Goal: Task Accomplishment & Management: Complete application form

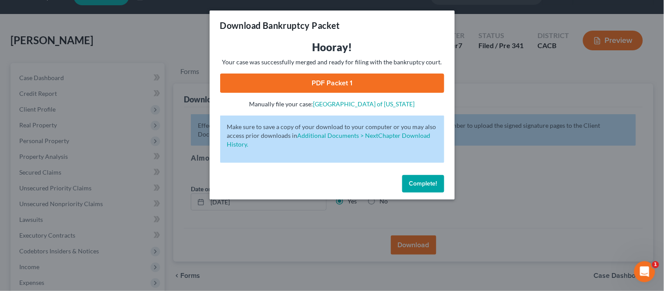
drag, startPoint x: 413, startPoint y: 184, endPoint x: 379, endPoint y: 171, distance: 36.6
click at [413, 182] on span "Complete!" at bounding box center [423, 183] width 28 height 7
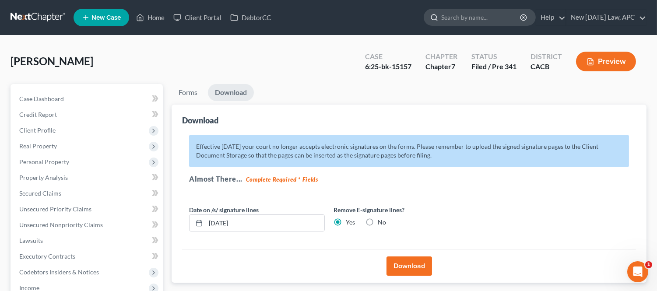
click at [443, 18] on input "search" at bounding box center [481, 17] width 80 height 16
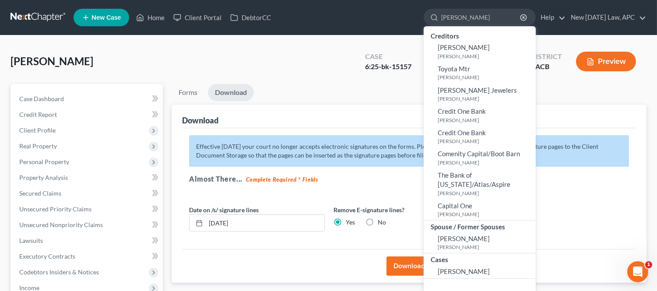
type input "[PERSON_NAME]"
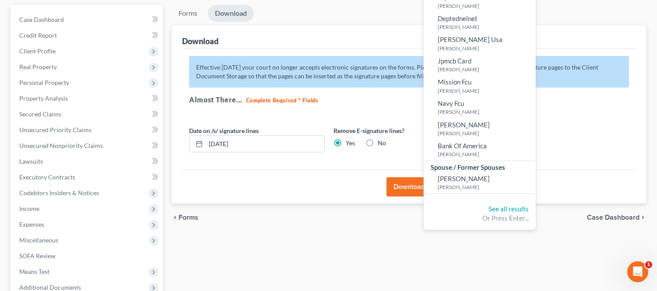
scroll to position [97, 0]
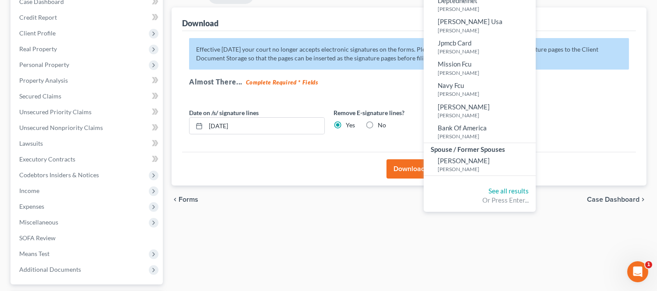
click at [486, 196] on div "Or Press Enter..." at bounding box center [480, 200] width 98 height 9
click at [489, 187] on link "See all results" at bounding box center [509, 191] width 40 height 8
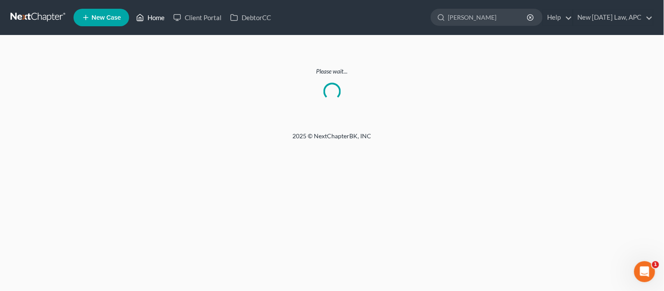
click at [153, 13] on link "Home" at bounding box center [150, 18] width 37 height 16
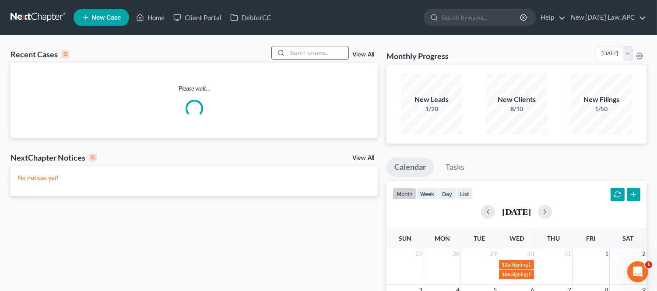
click at [320, 53] on input "search" at bounding box center [317, 52] width 61 height 13
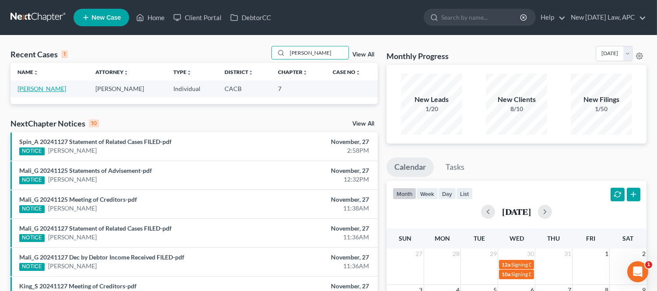
type input "[PERSON_NAME]"
click at [45, 88] on link "[PERSON_NAME]" at bounding box center [42, 88] width 49 height 7
select select "6"
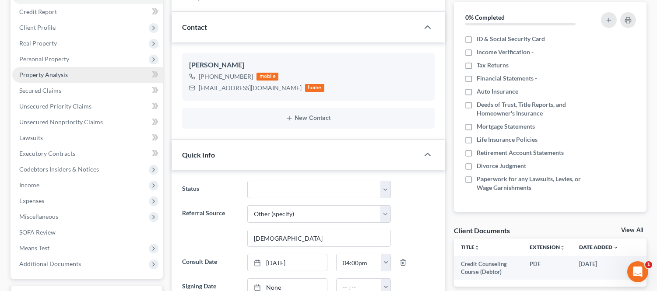
scroll to position [49, 0]
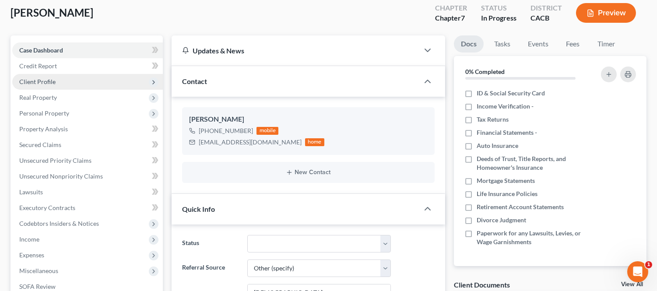
click at [64, 81] on span "Client Profile" at bounding box center [87, 82] width 151 height 16
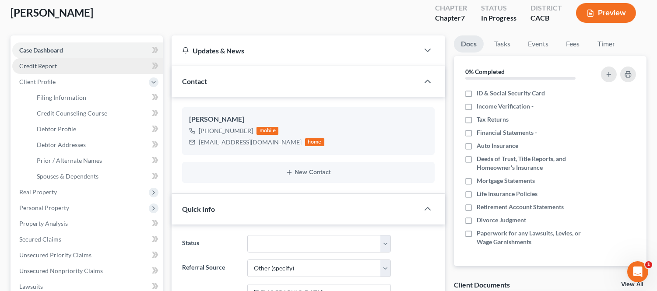
click at [64, 65] on link "Credit Report" at bounding box center [87, 66] width 151 height 16
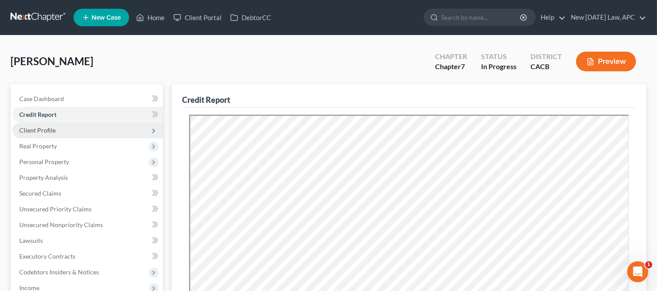
click at [49, 129] on span "Client Profile" at bounding box center [37, 130] width 36 height 7
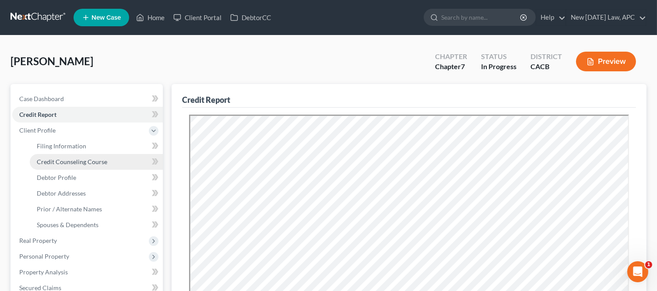
click at [74, 158] on span "Credit Counseling Course" at bounding box center [72, 161] width 70 height 7
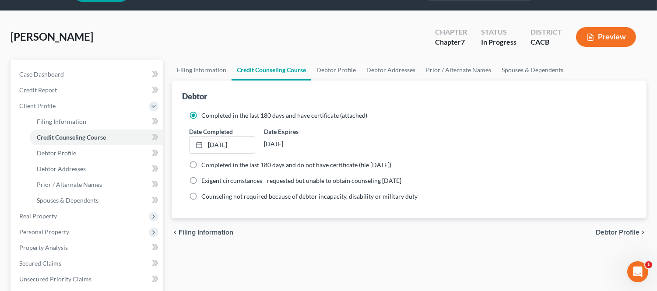
scroll to position [49, 0]
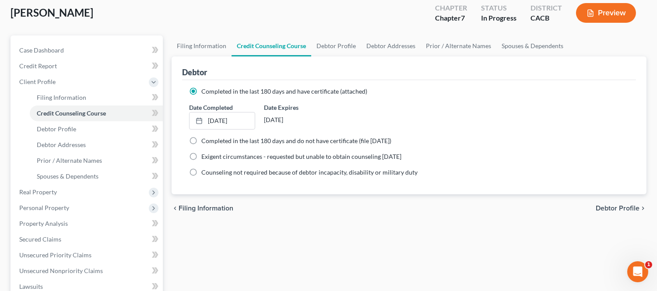
drag, startPoint x: 263, startPoint y: 119, endPoint x: 308, endPoint y: 120, distance: 45.5
click at [308, 120] on div "Date Expires [DATE]" at bounding box center [297, 116] width 75 height 27
click at [282, 215] on div "chevron_left Filing Information Debtor Profile chevron_right" at bounding box center [409, 208] width 475 height 28
click at [80, 127] on link "Debtor Profile" at bounding box center [96, 129] width 133 height 16
select select "3"
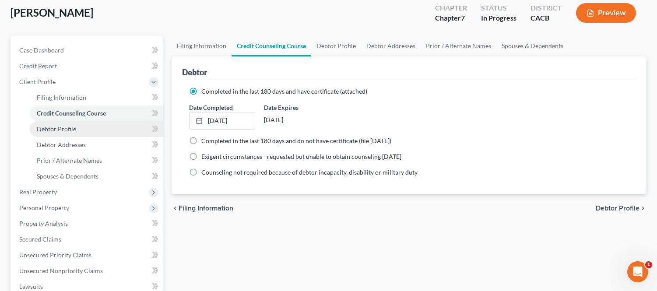
select select "0"
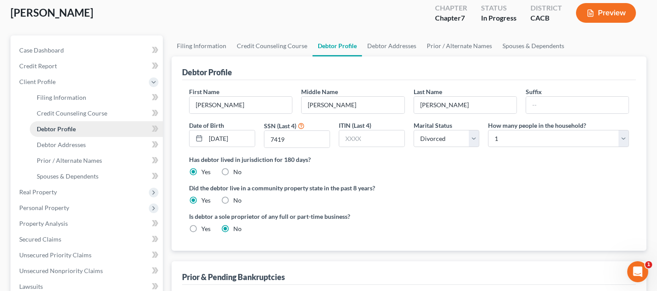
scroll to position [1, 0]
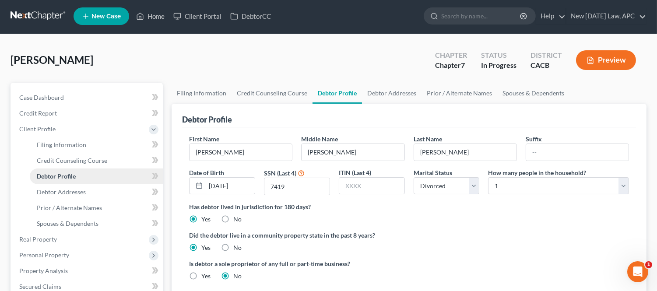
radio input "true"
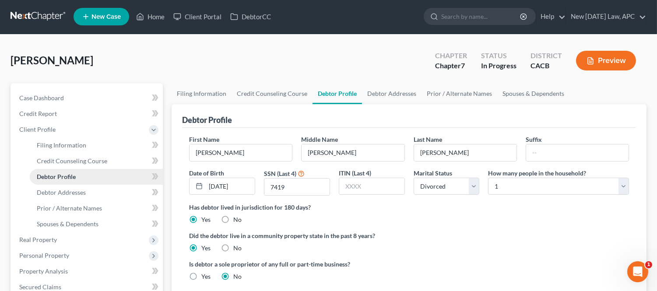
scroll to position [0, 0]
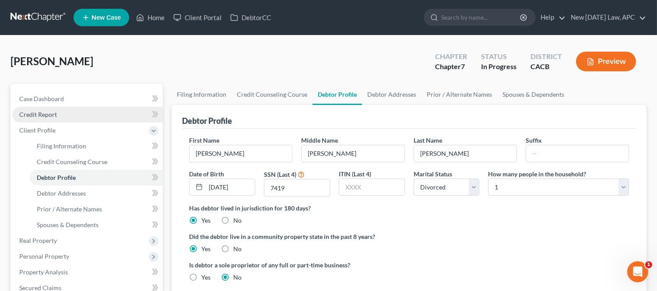
click at [42, 113] on span "Credit Report" at bounding box center [38, 114] width 38 height 7
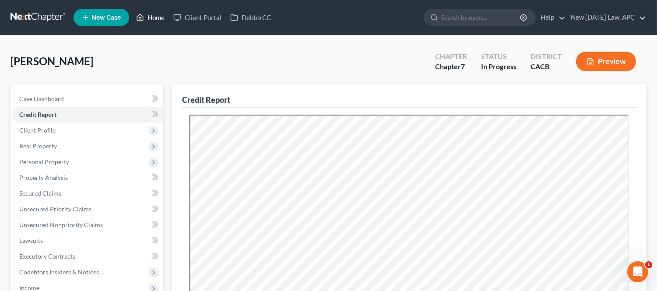
drag, startPoint x: 154, startPoint y: 16, endPoint x: 249, endPoint y: 2, distance: 95.6
click at [154, 16] on link "Home" at bounding box center [150, 18] width 37 height 16
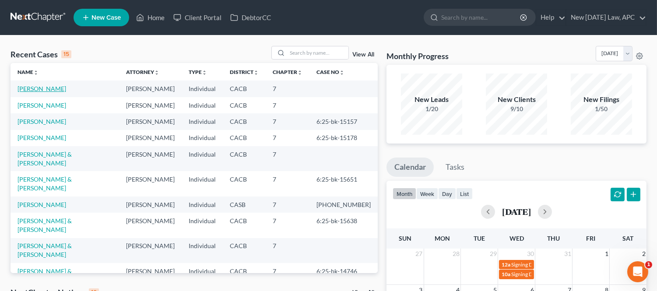
click at [42, 91] on link "[PERSON_NAME]" at bounding box center [42, 88] width 49 height 7
select select "5"
select select "6"
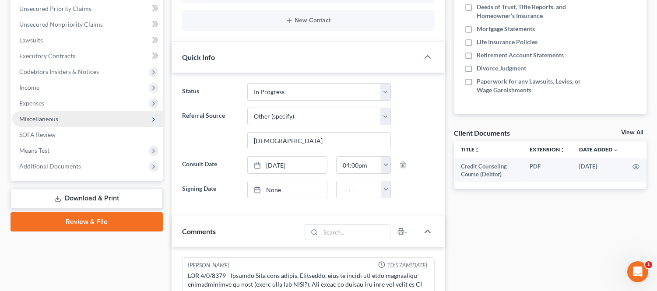
scroll to position [146, 0]
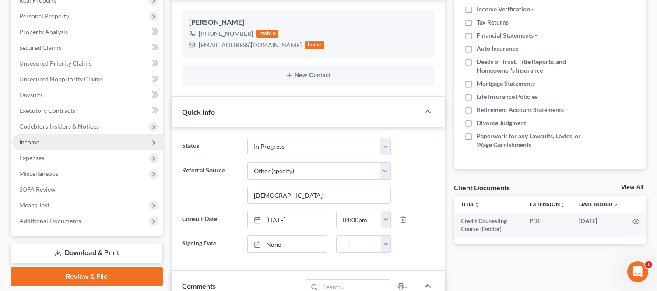
click at [64, 134] on span "Income" at bounding box center [87, 142] width 151 height 16
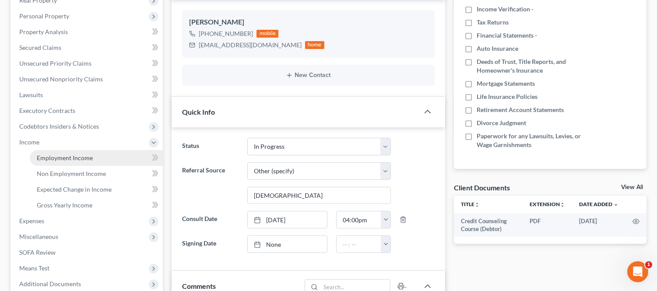
click at [62, 155] on span "Employment Income" at bounding box center [65, 157] width 56 height 7
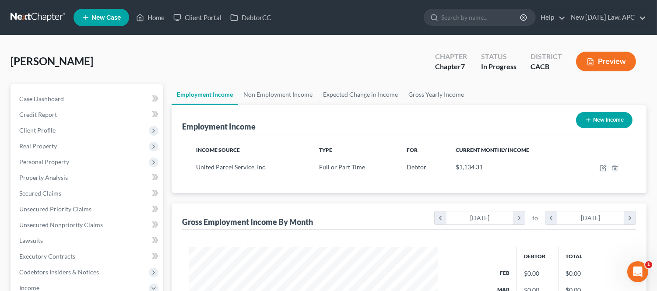
click at [368, 69] on div "[PERSON_NAME] Upgraded Chapter Chapter 7 Status In Progress District CACB Previ…" at bounding box center [329, 65] width 636 height 38
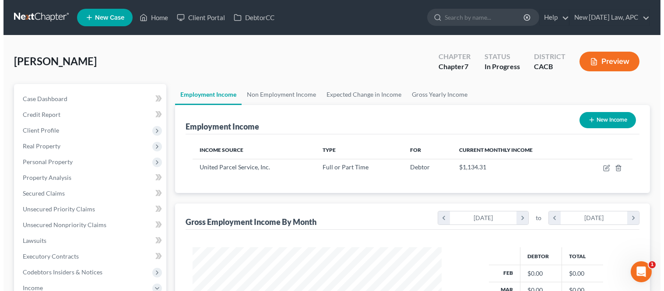
scroll to position [49, 0]
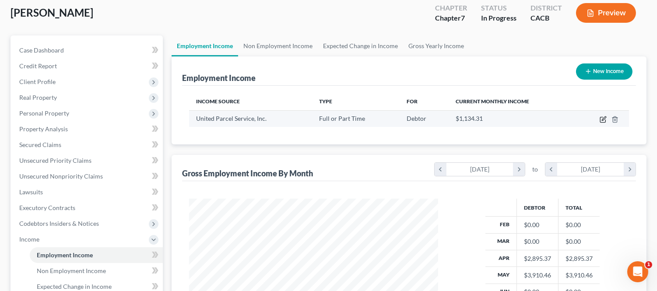
click at [604, 117] on icon "button" at bounding box center [604, 118] width 4 height 4
select select "0"
select select "10"
select select "3"
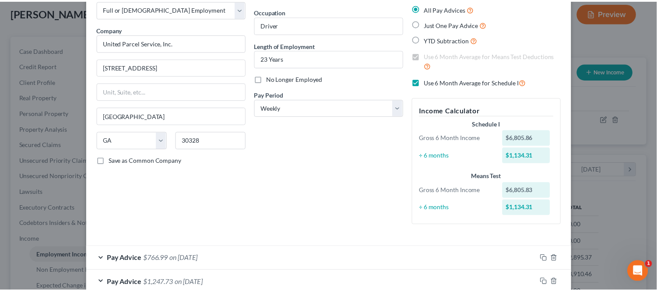
scroll to position [0, 0]
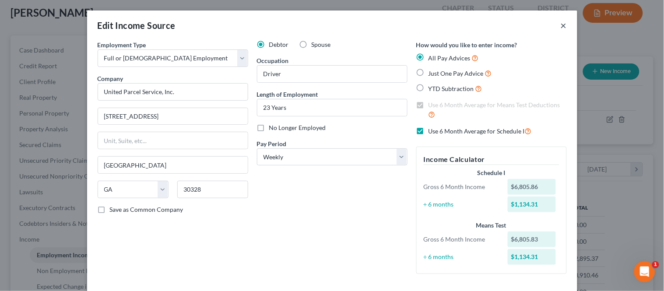
click at [561, 24] on button "×" at bounding box center [564, 25] width 6 height 11
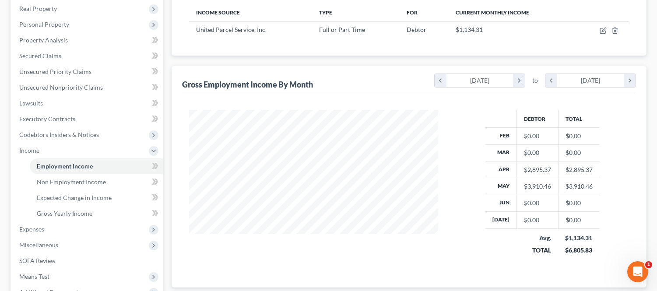
scroll to position [146, 0]
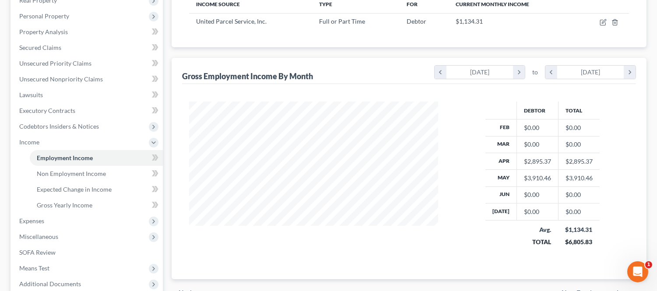
click at [541, 130] on div "$0.00" at bounding box center [537, 127] width 27 height 9
click at [443, 71] on icon "chevron_left" at bounding box center [441, 72] width 12 height 13
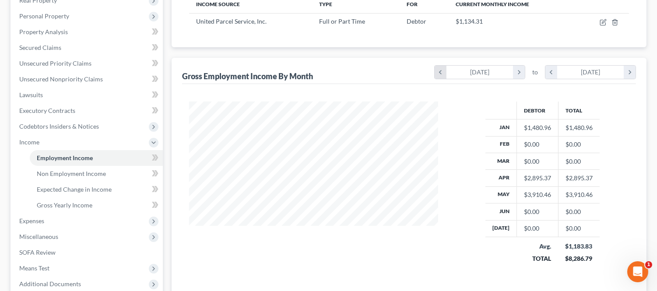
click at [443, 71] on icon "chevron_left" at bounding box center [441, 72] width 12 height 13
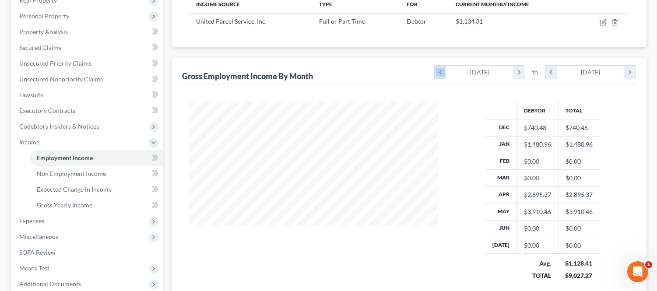
scroll to position [190, 266]
click at [443, 71] on icon "chevron_left" at bounding box center [441, 72] width 12 height 13
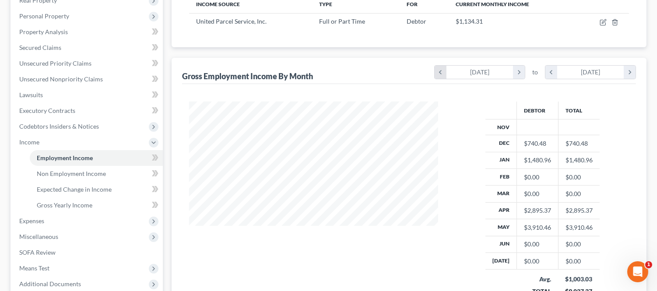
scroll to position [208, 266]
click at [443, 71] on icon "chevron_left" at bounding box center [441, 72] width 12 height 13
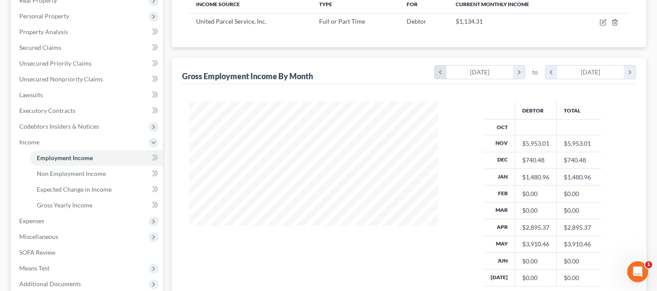
scroll to position [224, 266]
click at [443, 71] on icon "chevron_left" at bounding box center [441, 72] width 12 height 13
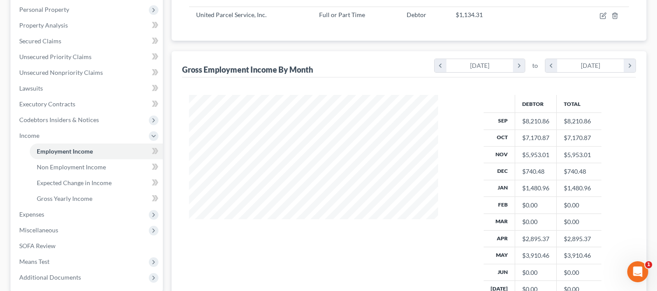
scroll to position [0, 0]
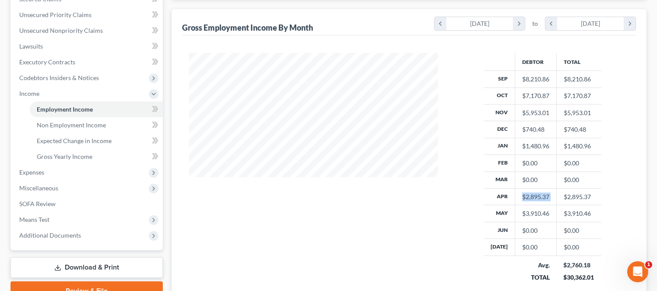
drag, startPoint x: 520, startPoint y: 196, endPoint x: 558, endPoint y: 204, distance: 38.9
click at [558, 204] on tr "Apr $2,895.37 $2,895.37" at bounding box center [543, 197] width 118 height 17
click at [523, 215] on div "$3,910.46" at bounding box center [535, 213] width 27 height 9
drag, startPoint x: 519, startPoint y: 215, endPoint x: 549, endPoint y: 219, distance: 30.1
click at [549, 219] on td "$3,910.46" at bounding box center [536, 213] width 42 height 17
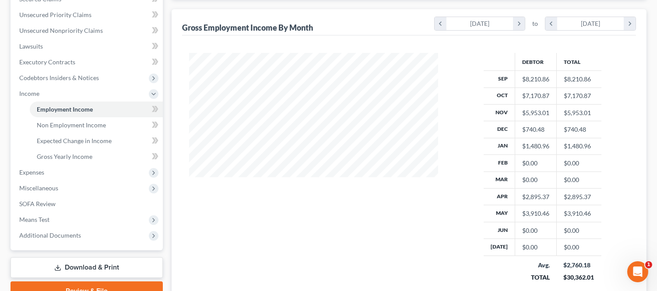
click at [634, 152] on div "Debtor Total Sep $8,210.86 $8,210.86 Oct $7,170.87 $7,170.87 Nov $5,953.01 $5,9…" at bounding box center [542, 173] width 190 height 241
click at [519, 28] on icon "chevron_right" at bounding box center [519, 23] width 12 height 13
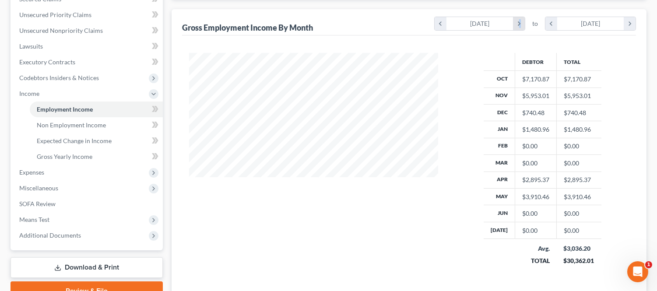
scroll to position [437560, 437518]
click at [519, 28] on icon "chevron_right" at bounding box center [519, 23] width 12 height 13
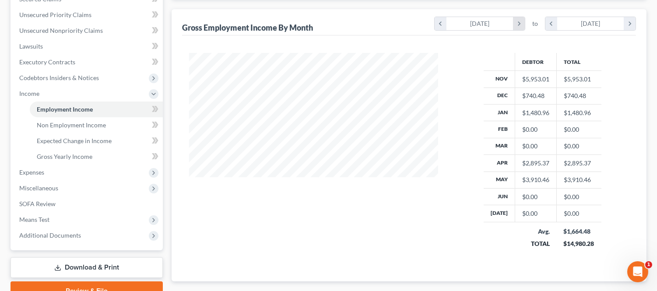
scroll to position [437578, 437518]
click at [519, 28] on icon "chevron_right" at bounding box center [519, 23] width 12 height 13
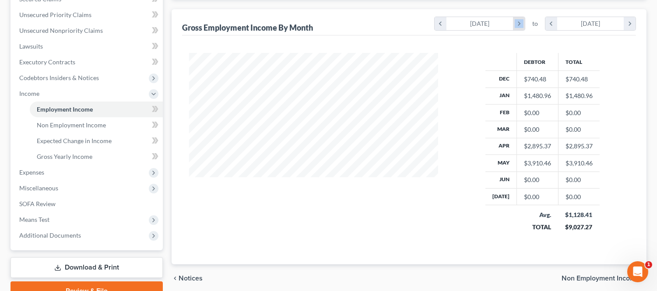
click at [519, 28] on icon "chevron_right" at bounding box center [519, 23] width 12 height 13
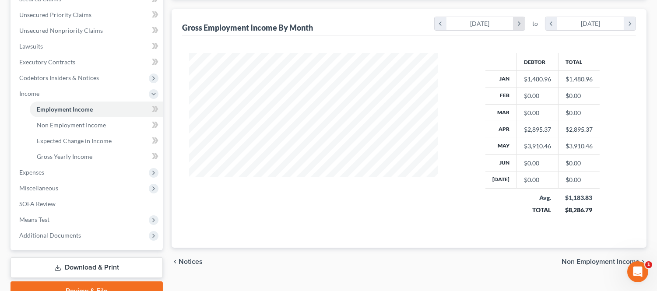
scroll to position [437611, 437518]
click at [519, 28] on icon "chevron_right" at bounding box center [519, 23] width 12 height 13
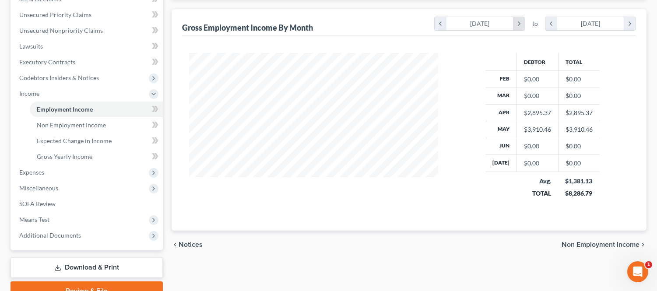
scroll to position [437628, 437518]
click at [519, 28] on icon "chevron_right" at bounding box center [519, 23] width 12 height 13
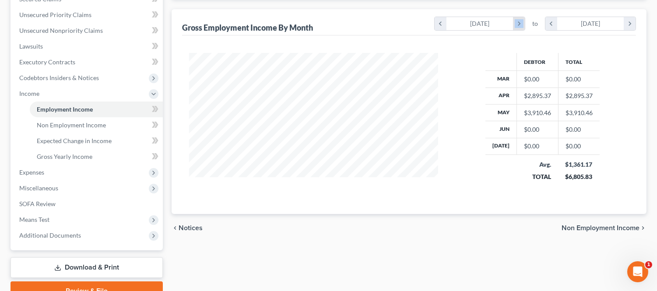
scroll to position [141, 266]
click at [519, 28] on icon "chevron_right" at bounding box center [519, 23] width 12 height 13
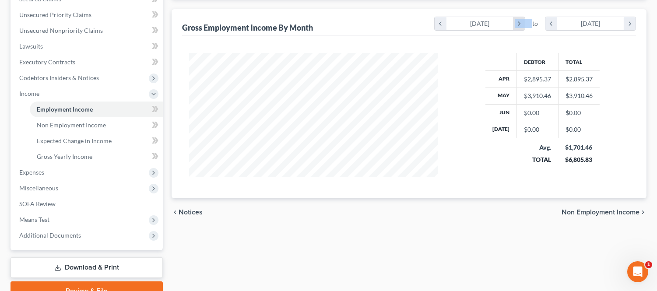
click at [519, 28] on icon "chevron_right" at bounding box center [519, 23] width 12 height 13
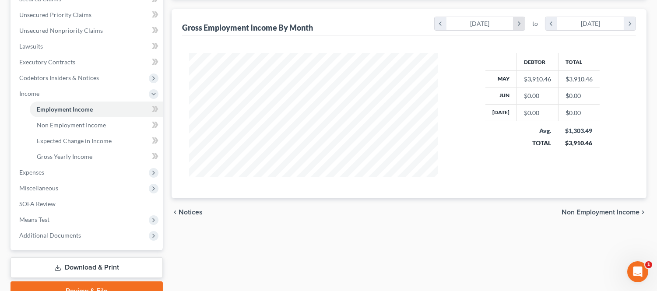
click at [523, 28] on icon "chevron_right" at bounding box center [519, 23] width 12 height 13
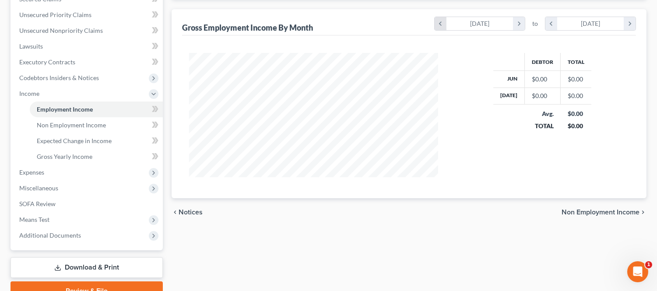
click at [442, 24] on icon "chevron_left" at bounding box center [441, 23] width 12 height 13
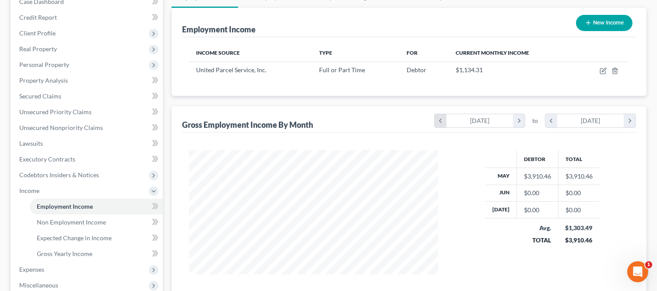
click at [439, 121] on icon "chevron_left" at bounding box center [441, 120] width 12 height 13
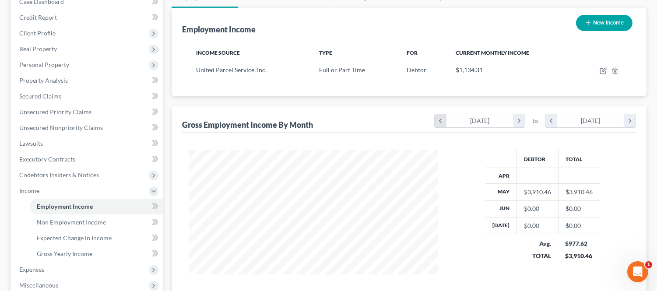
click at [439, 121] on icon "chevron_left" at bounding box center [441, 120] width 12 height 13
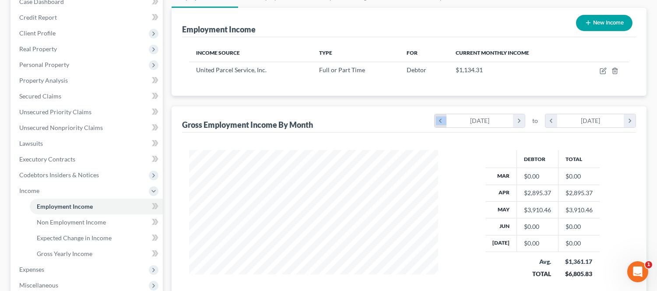
click at [439, 121] on icon "chevron_left" at bounding box center [441, 120] width 12 height 13
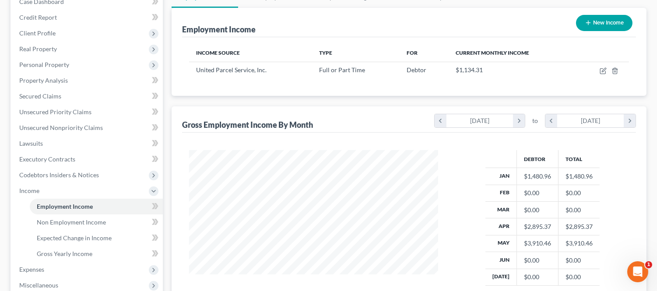
click at [525, 123] on div "chevron_left [DATE] chevron_right" at bounding box center [479, 121] width 91 height 14
click at [517, 120] on icon "chevron_right" at bounding box center [519, 120] width 12 height 13
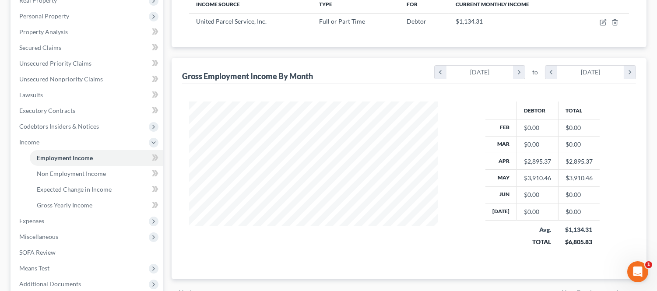
click at [333, 69] on div "Gross Employment Income By Month chevron_left [DATE] chevron_right to chevron_l…" at bounding box center [409, 71] width 454 height 26
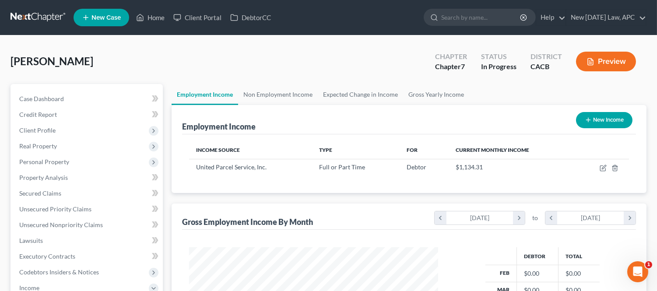
click at [351, 52] on div "[PERSON_NAME] Upgraded Chapter Chapter 7 Status In Progress District CACB Previ…" at bounding box center [329, 65] width 636 height 38
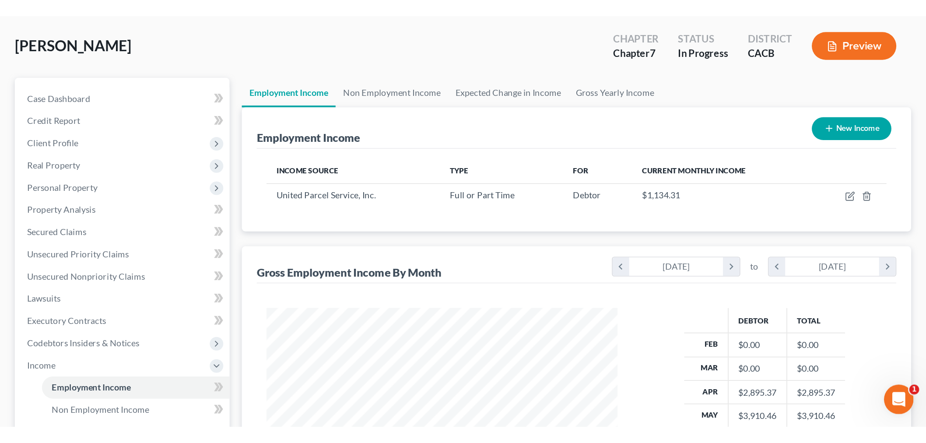
scroll to position [0, 0]
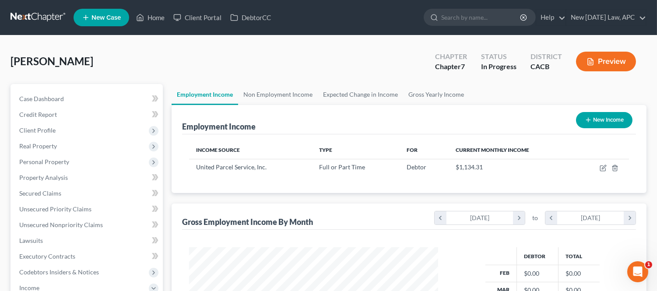
click at [301, 58] on div "[PERSON_NAME] Upgraded Chapter Chapter 7 Status In Progress District CACB Previ…" at bounding box center [329, 65] width 636 height 38
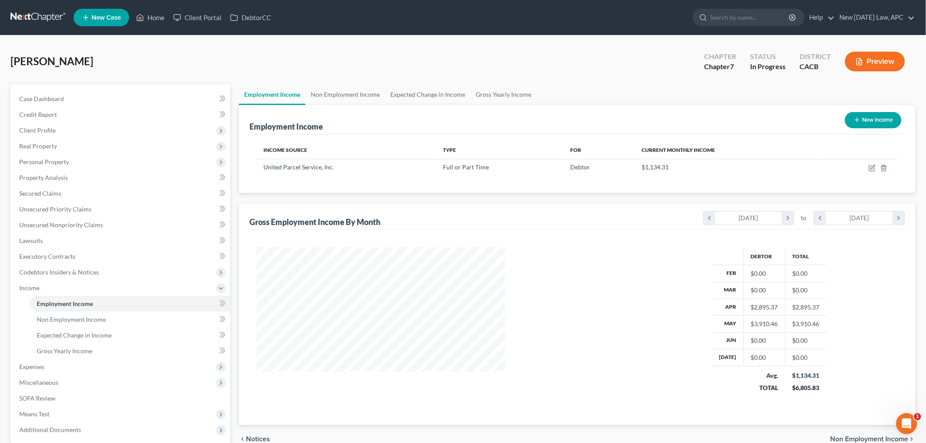
scroll to position [183, 384]
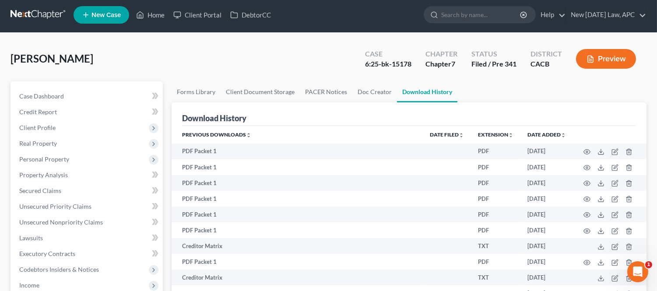
drag, startPoint x: 282, startPoint y: 58, endPoint x: 260, endPoint y: 52, distance: 23.2
click at [281, 58] on div "Levanduski, Emily Upgraded Case 6:25-bk-15178 Chapter Chapter 7 Status Filed / …" at bounding box center [329, 62] width 636 height 38
